Goal: Information Seeking & Learning: Learn about a topic

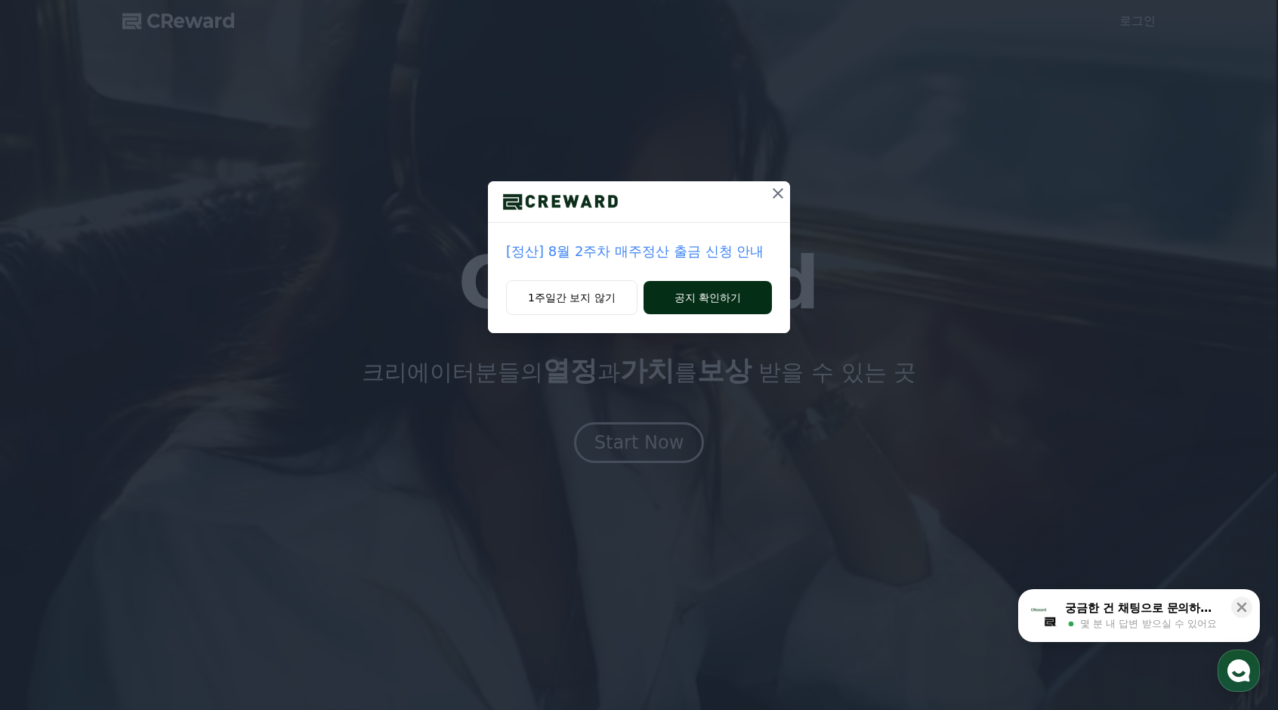
click at [683, 292] on button "공지 확인하기" at bounding box center [708, 297] width 128 height 33
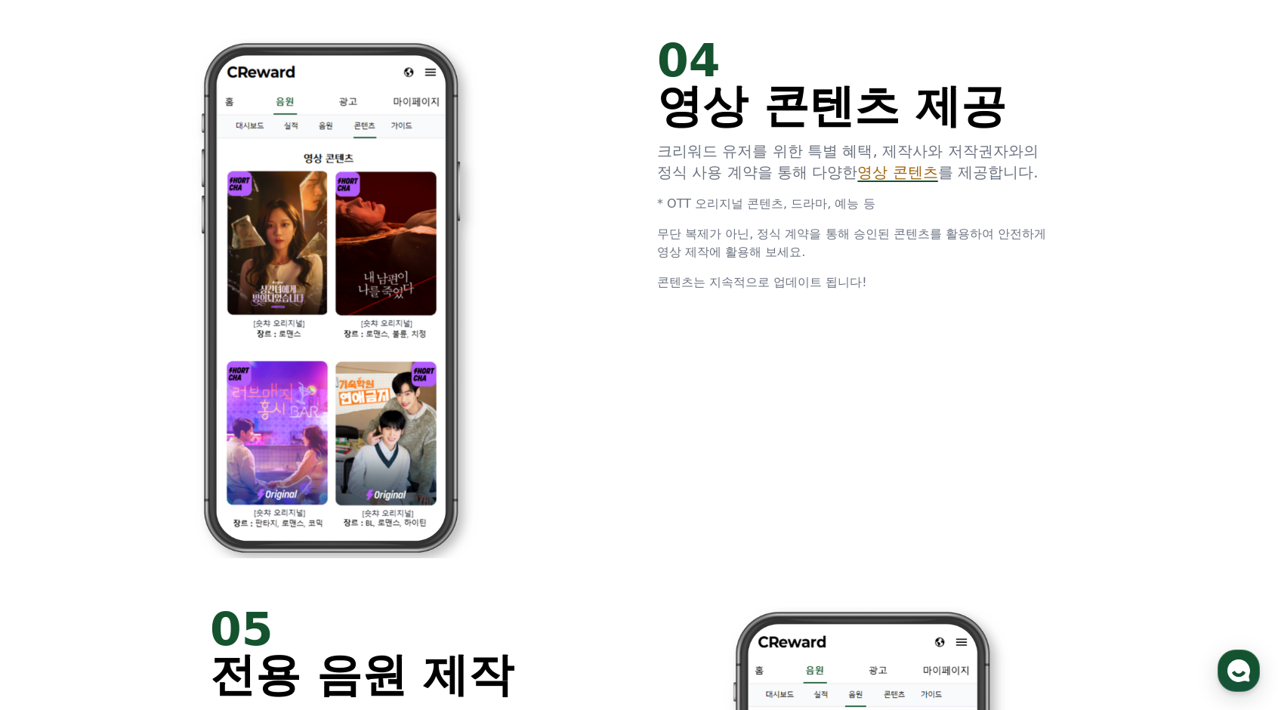
scroll to position [3009, 0]
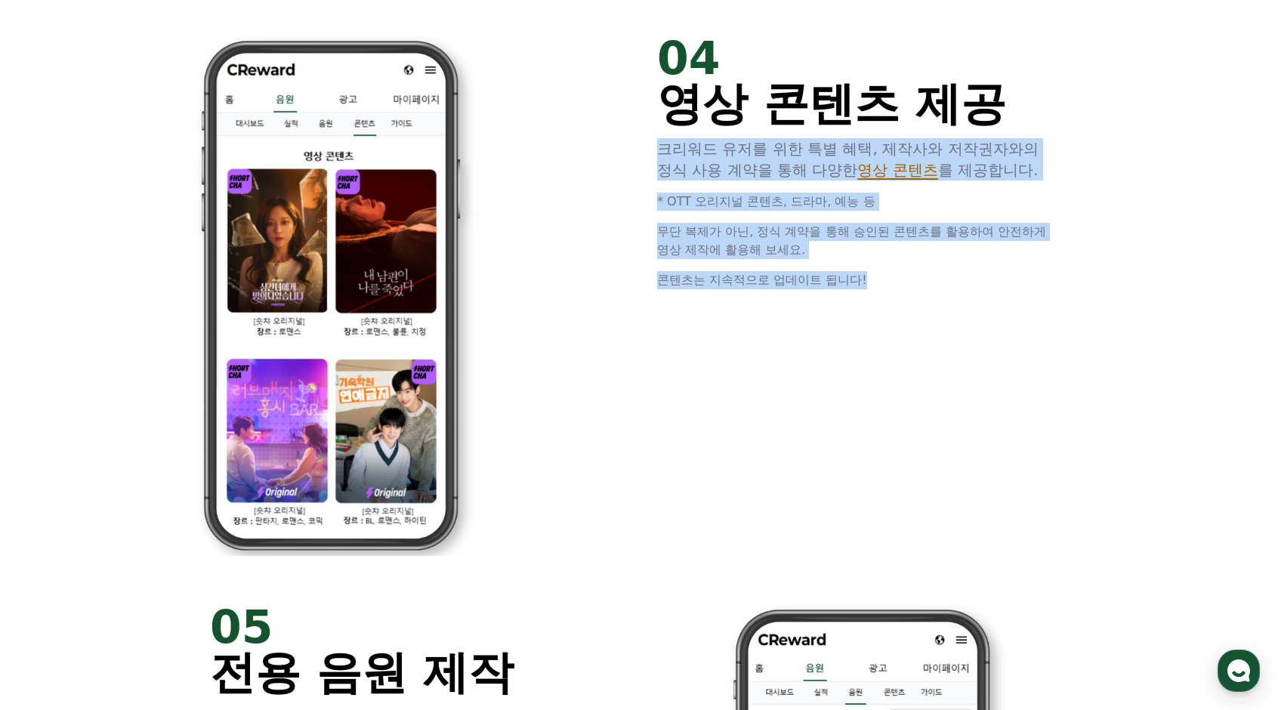
drag, startPoint x: 654, startPoint y: 147, endPoint x: 950, endPoint y: 334, distance: 350.0
click at [950, 334] on div "04 영상 콘텐츠 제공 크리워드 유저를 위한 특별 혜택, 제작사와 저작권자와의 정식 사용 계약을 통해 다양한 영상 콘텐츠 를 제공합니다. * …" at bounding box center [639, 295] width 906 height 569
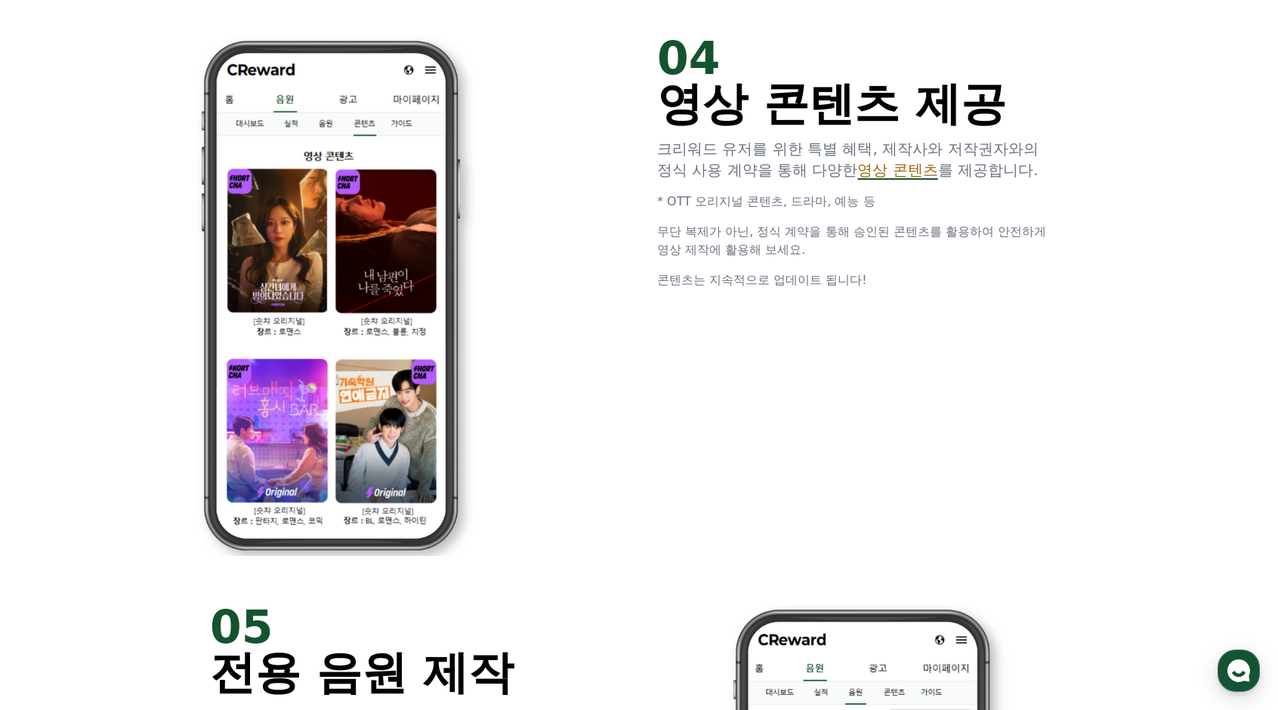
click at [950, 334] on div "04 영상 콘텐츠 제공 크리워드 유저를 위한 특별 혜택, 제작사와 저작권자와의 정식 사용 계약을 통해 다양한 영상 콘텐츠 를 제공합니다. * …" at bounding box center [639, 295] width 906 height 569
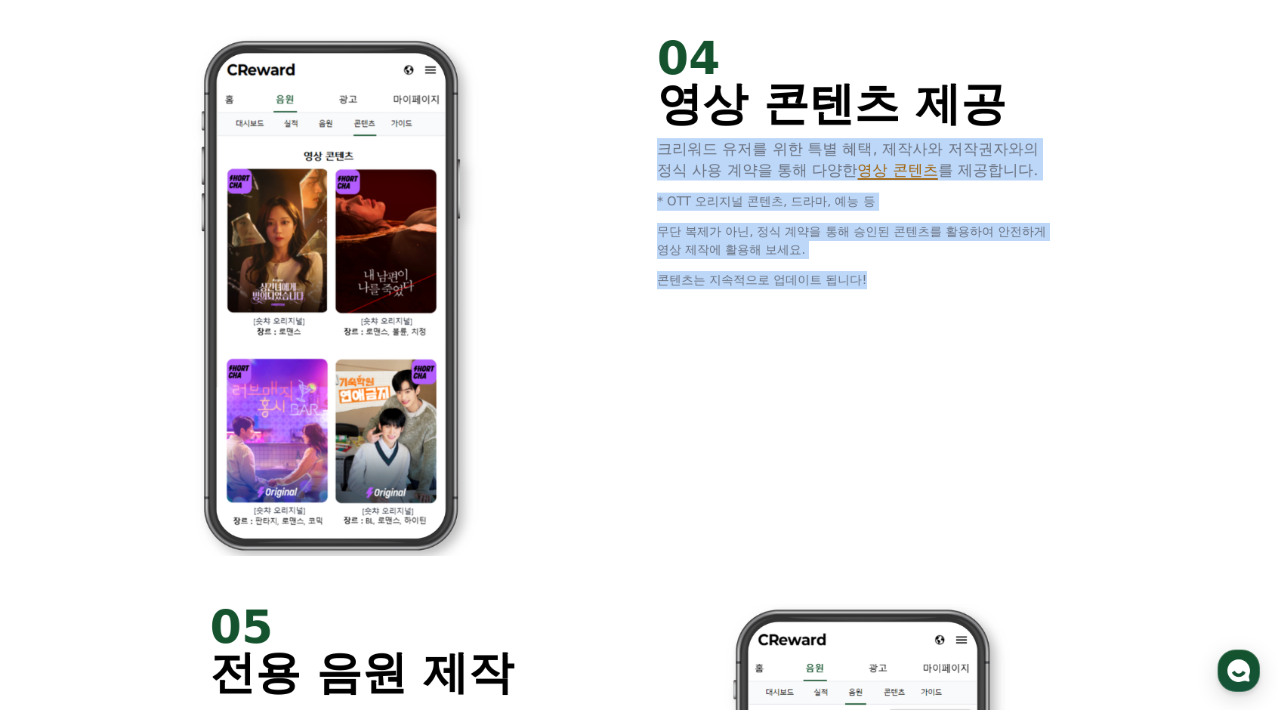
drag, startPoint x: 950, startPoint y: 334, endPoint x: 654, endPoint y: 148, distance: 349.6
click at [654, 148] on div "04 영상 콘텐츠 제공 크리워드 유저를 위한 특별 혜택, 제작사와 저작권자와의 정식 사용 계약을 통해 다양한 영상 콘텐츠 를 제공합니다. * …" at bounding box center [639, 295] width 906 height 569
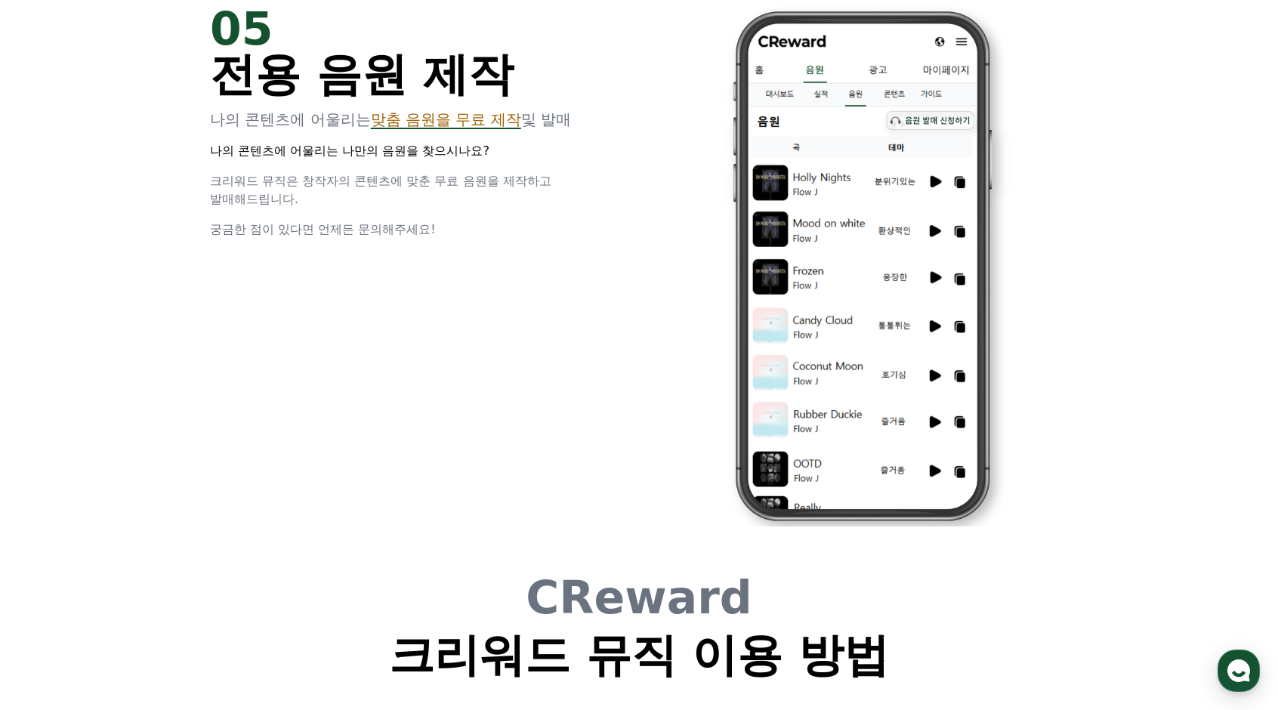
scroll to position [3608, 0]
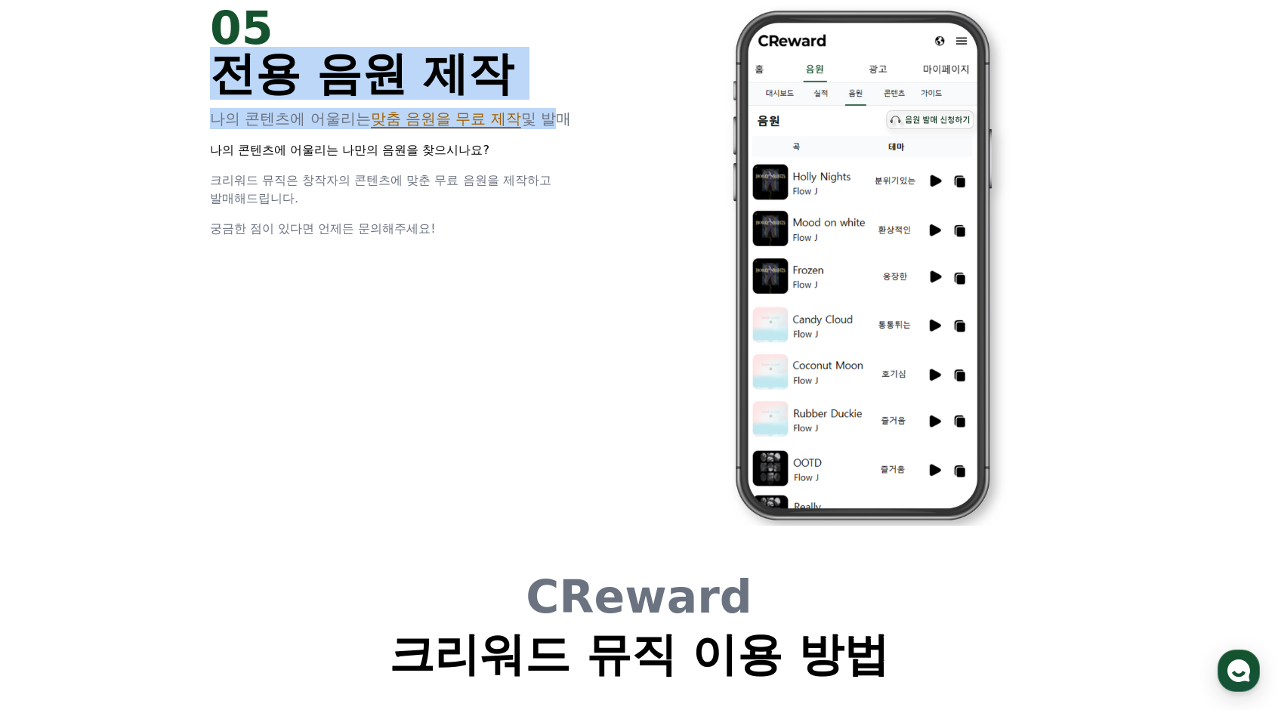
drag, startPoint x: 536, startPoint y: 126, endPoint x: 213, endPoint y: 73, distance: 327.7
click at [213, 73] on div "05 전용 음원 제작 나의 콘텐츠에 어울리는 맞춤 음원을 무료 제작 및 발매 나의 콘텐츠에 어울리는 나만의 음원을 찾으시나요? 크리워드 뮤직은…" at bounding box center [415, 121] width 411 height 233
click at [213, 73] on span "전용 음원 제작" at bounding box center [362, 73] width 304 height 53
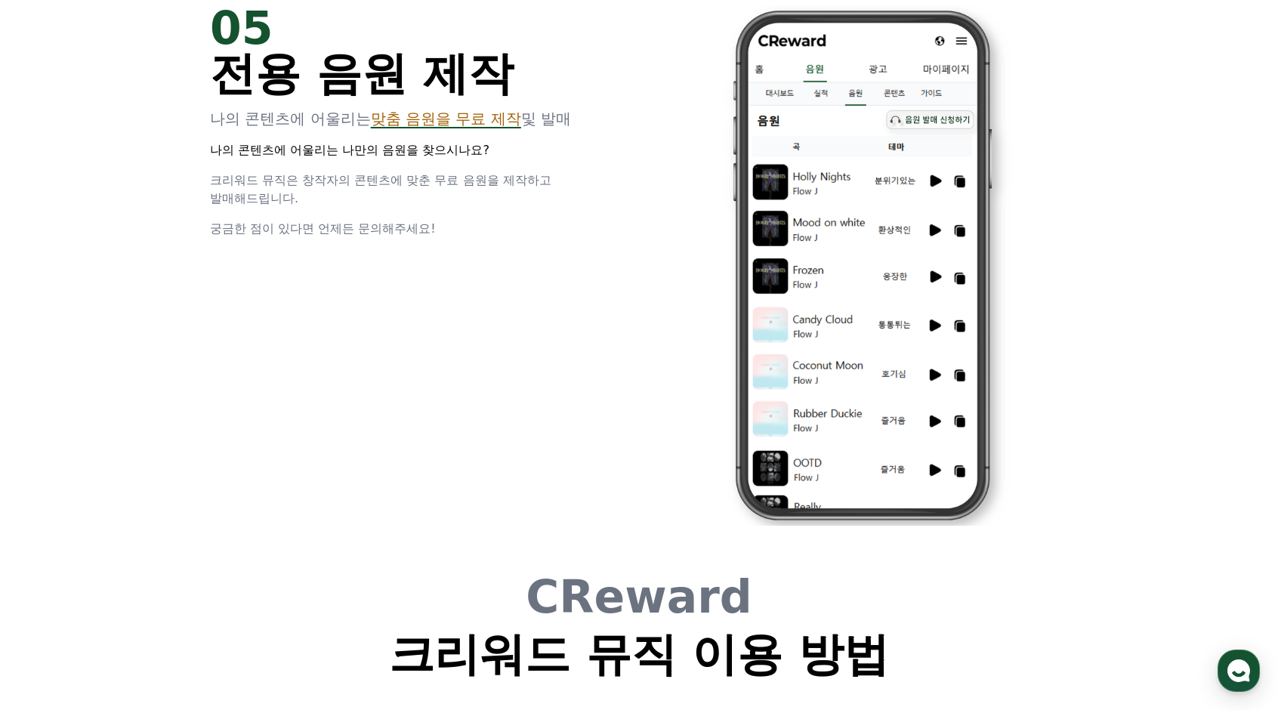
drag, startPoint x: 213, startPoint y: 73, endPoint x: 435, endPoint y: 279, distance: 303.0
click at [435, 279] on div "05 전용 음원 제작 나의 콘텐츠에 어울리는 맞춤 음원을 무료 제작 및 발매 나의 콘텐츠에 어울리는 나만의 음원을 찾으시나요? 크리워드 뮤직은…" at bounding box center [639, 265] width 906 height 569
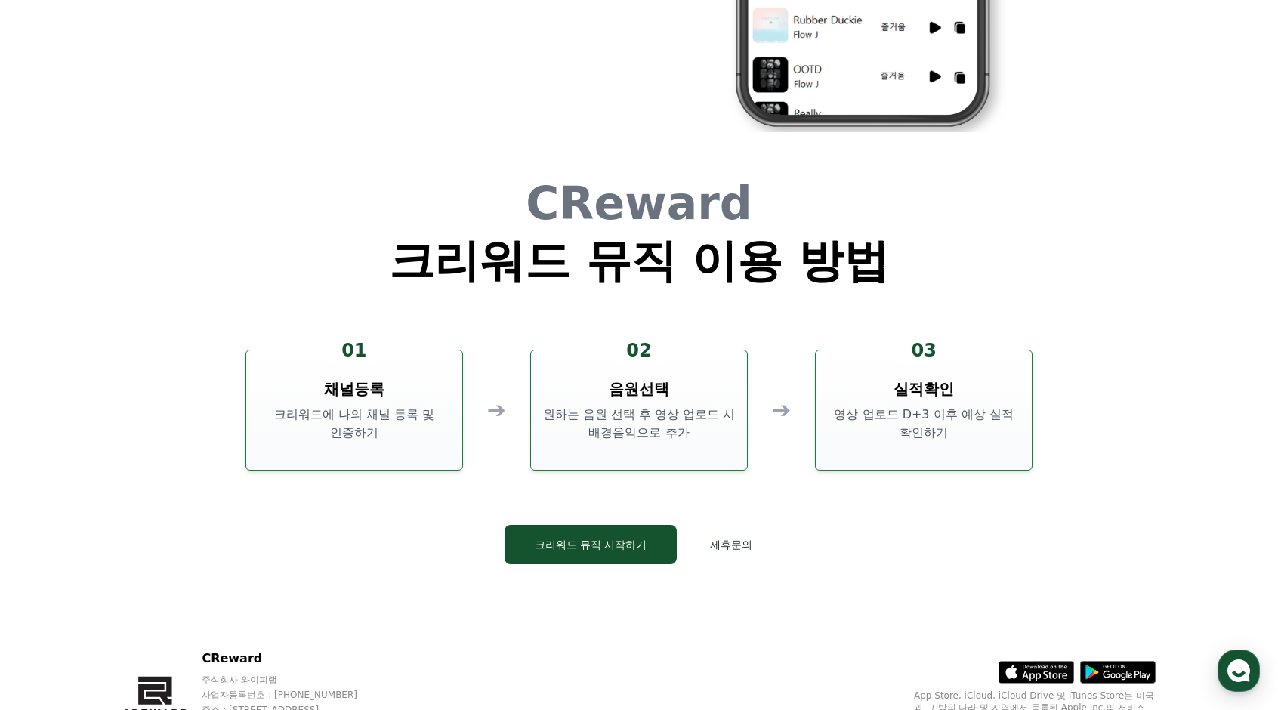
scroll to position [4001, 0]
